Goal: Task Accomplishment & Management: Use online tool/utility

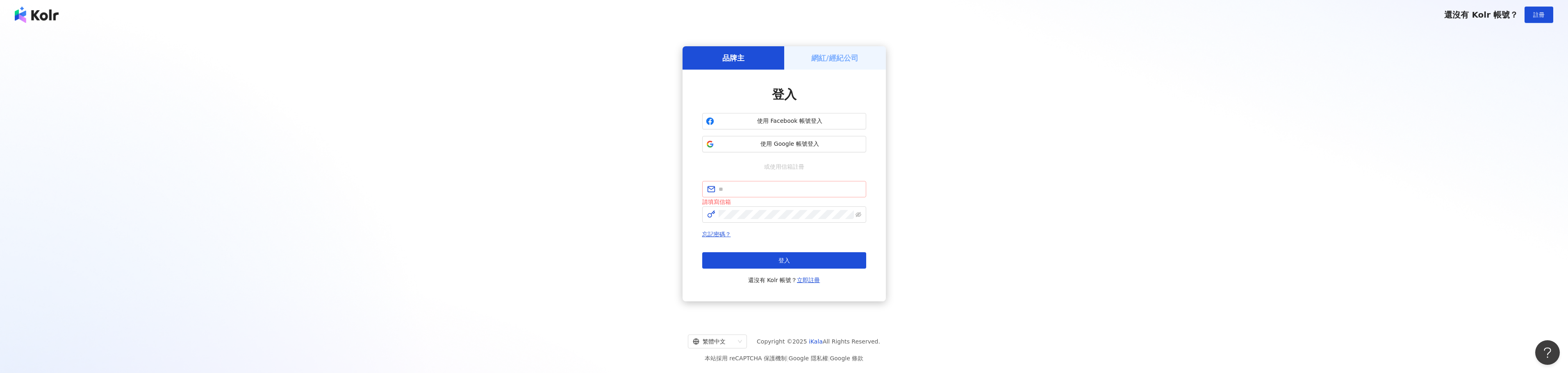
type input "**********"
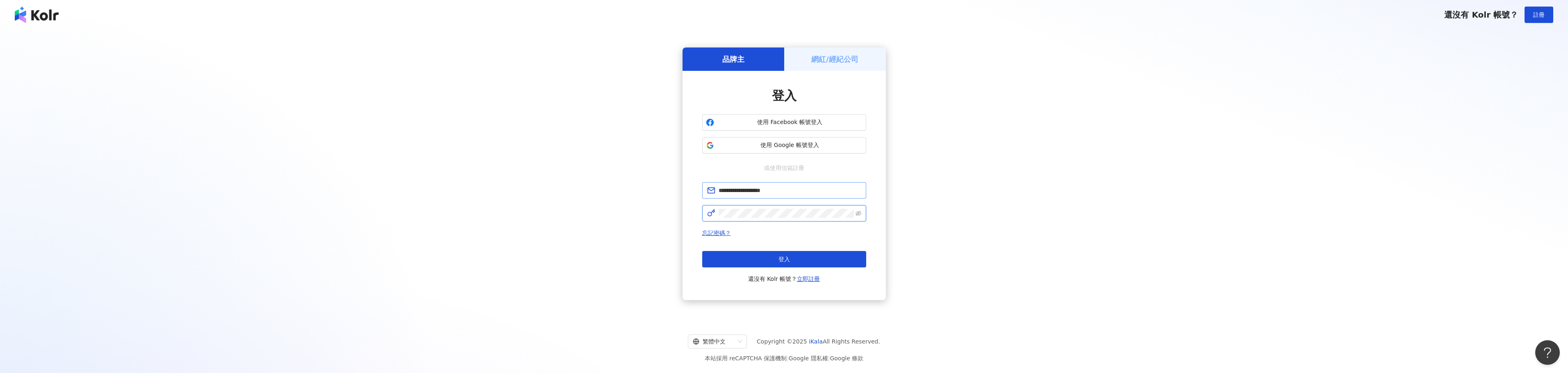
click button "登入" at bounding box center [784, 259] width 164 height 16
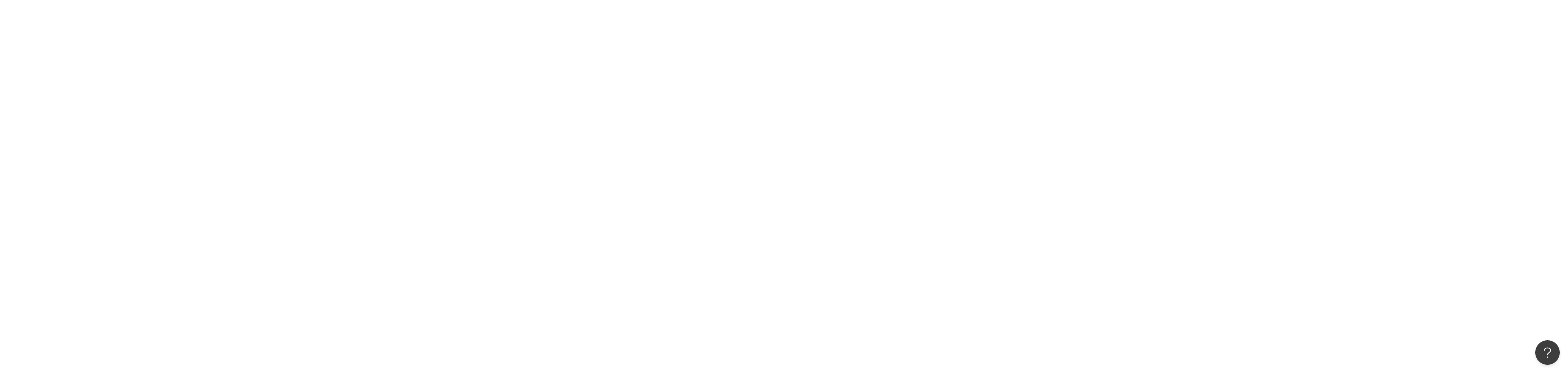
click at [770, 164] on div at bounding box center [784, 186] width 1568 height 373
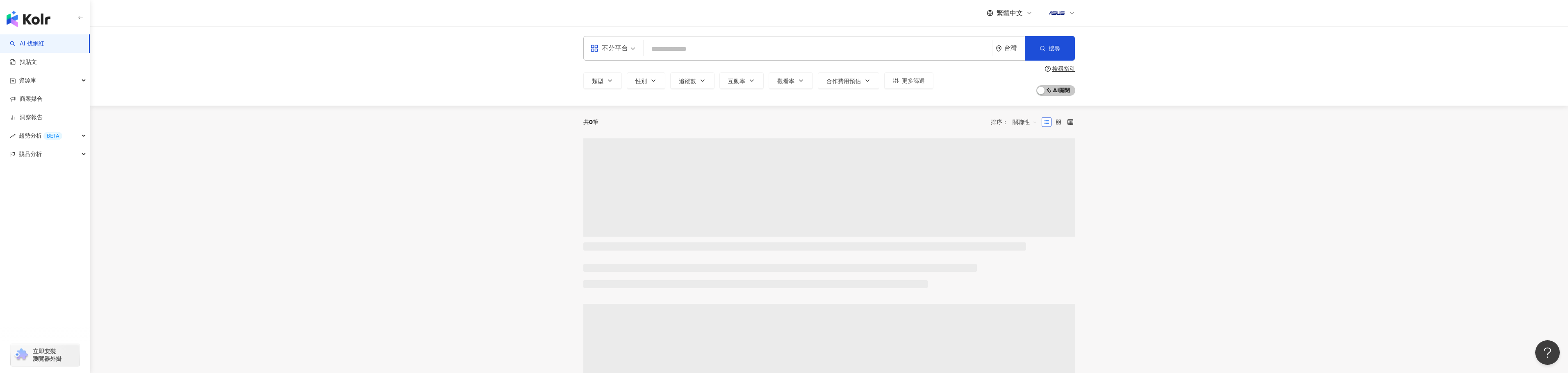
click at [622, 46] on div "不分平台" at bounding box center [609, 48] width 38 height 13
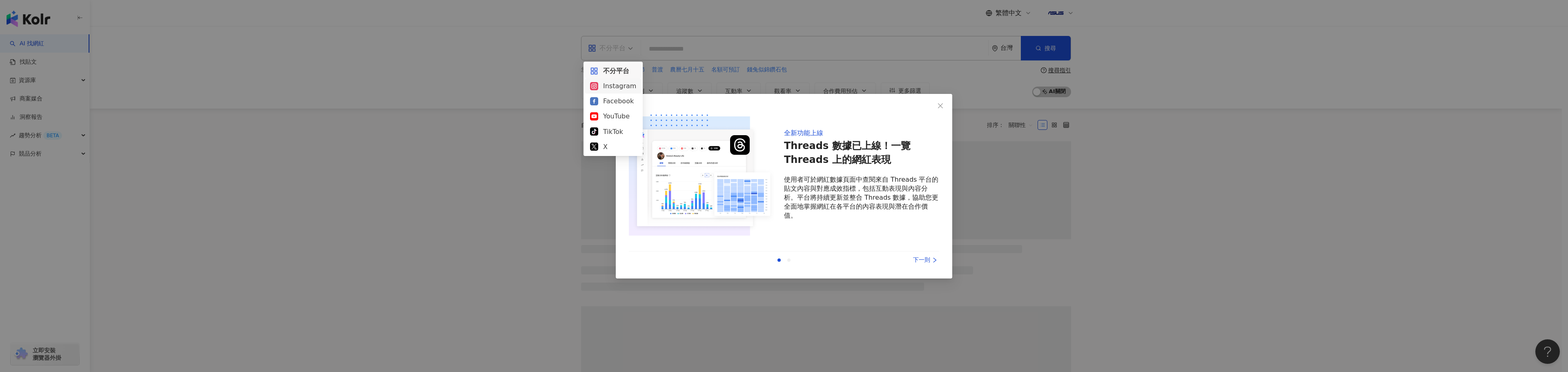
click at [476, 103] on div "全新功能上線 Threads 數據已上線！一覽 Threads 上的網紅表現 使用者可於網紅數據頁面中查閱來自 Threads 平台的貼文內容與對應成效指標，…" at bounding box center [784, 186] width 1568 height 372
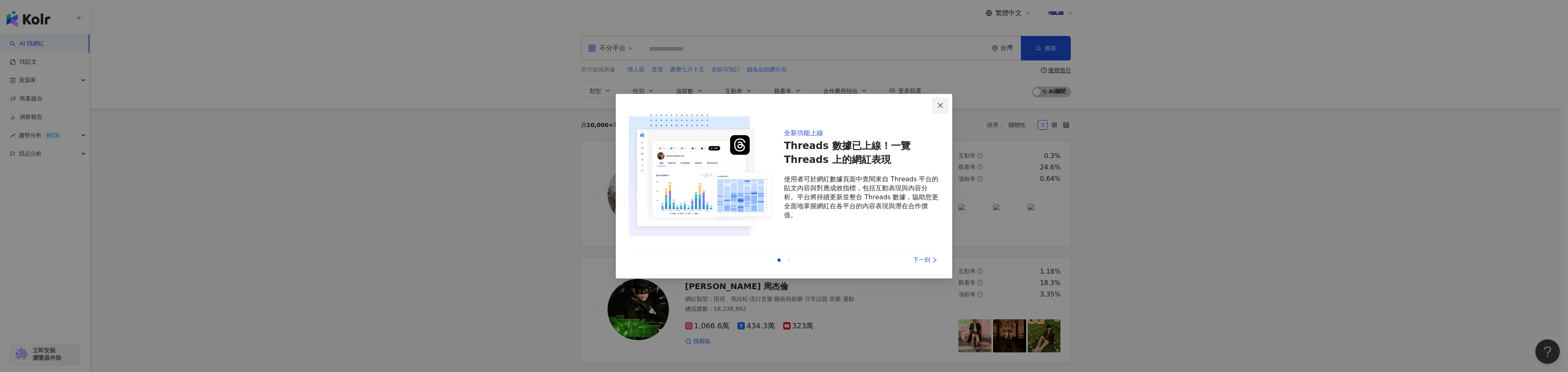
click at [936, 105] on span "Close" at bounding box center [940, 105] width 16 height 7
click at [944, 107] on span "Close" at bounding box center [940, 105] width 16 height 7
click at [917, 251] on div "全新功能上線 Threads 數據已上線！一覽 Threads 上的網紅表現 使用者可於網紅數據頁面中查閱來自 Threads 平台的貼文內容與對應成效指標，…" at bounding box center [784, 188] width 310 height 162
click at [922, 260] on div "下一則" at bounding box center [908, 260] width 61 height 9
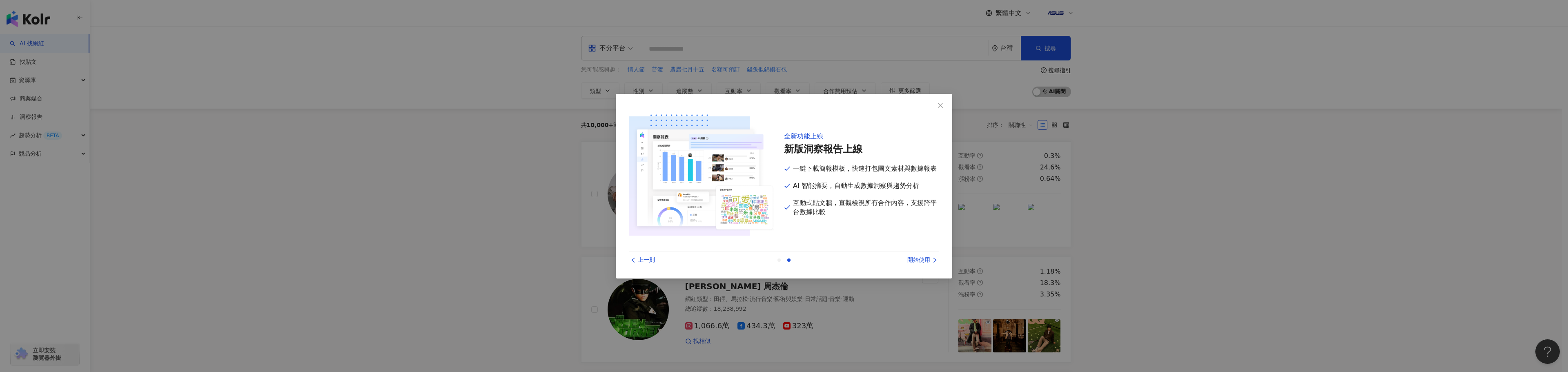
click at [937, 107] on icon "close" at bounding box center [940, 105] width 7 height 7
click at [923, 258] on div "開始使用" at bounding box center [908, 260] width 61 height 9
click at [929, 262] on div "開始使用" at bounding box center [908, 260] width 61 height 9
click at [929, 260] on div "開始使用" at bounding box center [908, 260] width 61 height 9
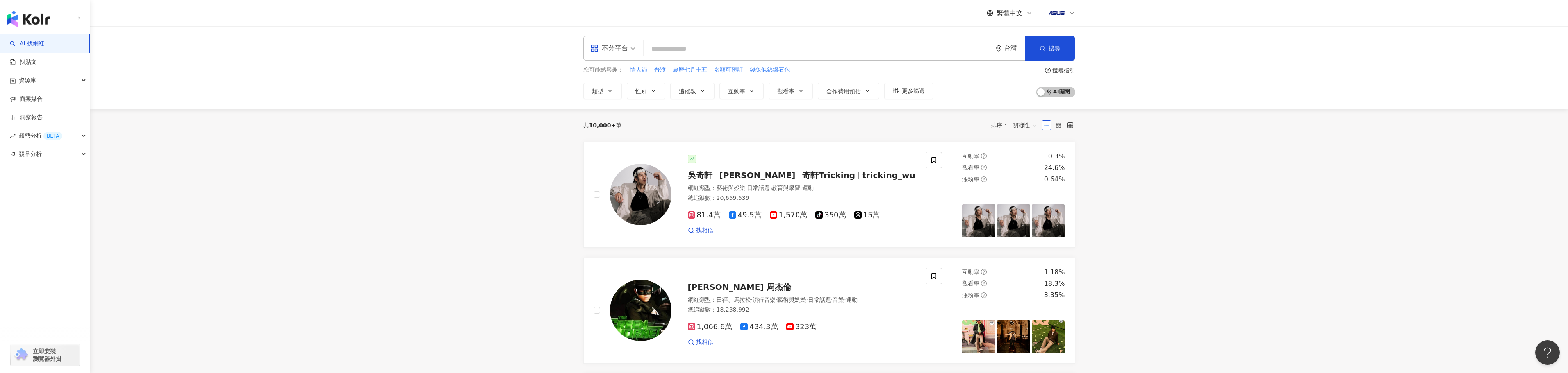
click at [628, 42] on span "不分平台" at bounding box center [613, 48] width 45 height 13
